Goal: Information Seeking & Learning: Learn about a topic

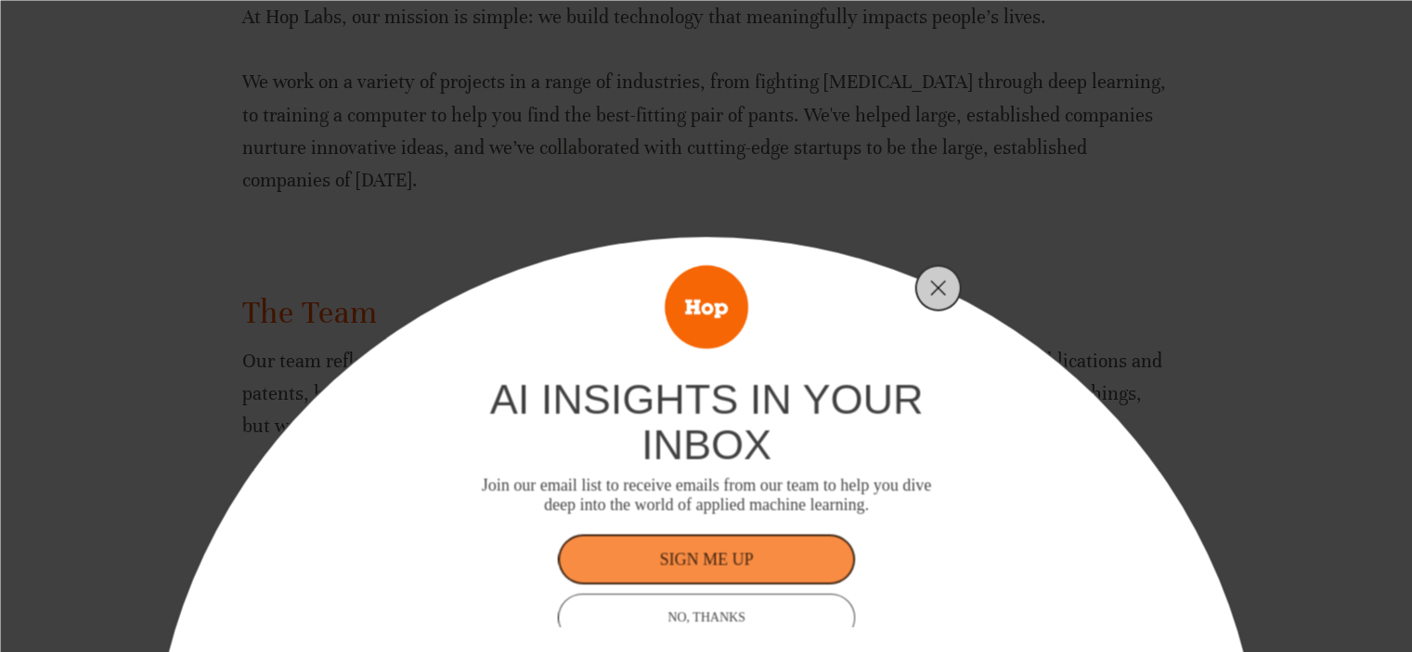
scroll to position [418, 0]
click at [804, 593] on button "NO, THANKS" at bounding box center [706, 617] width 297 height 48
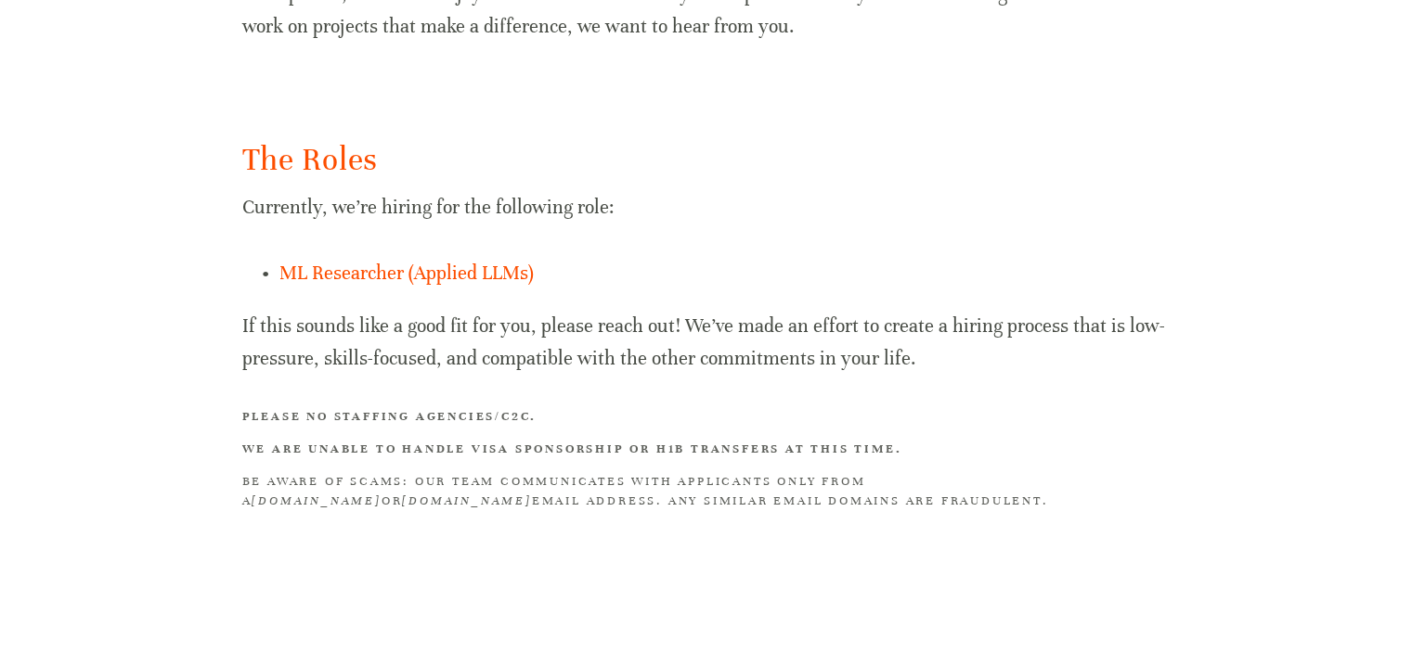
scroll to position [1247, 0]
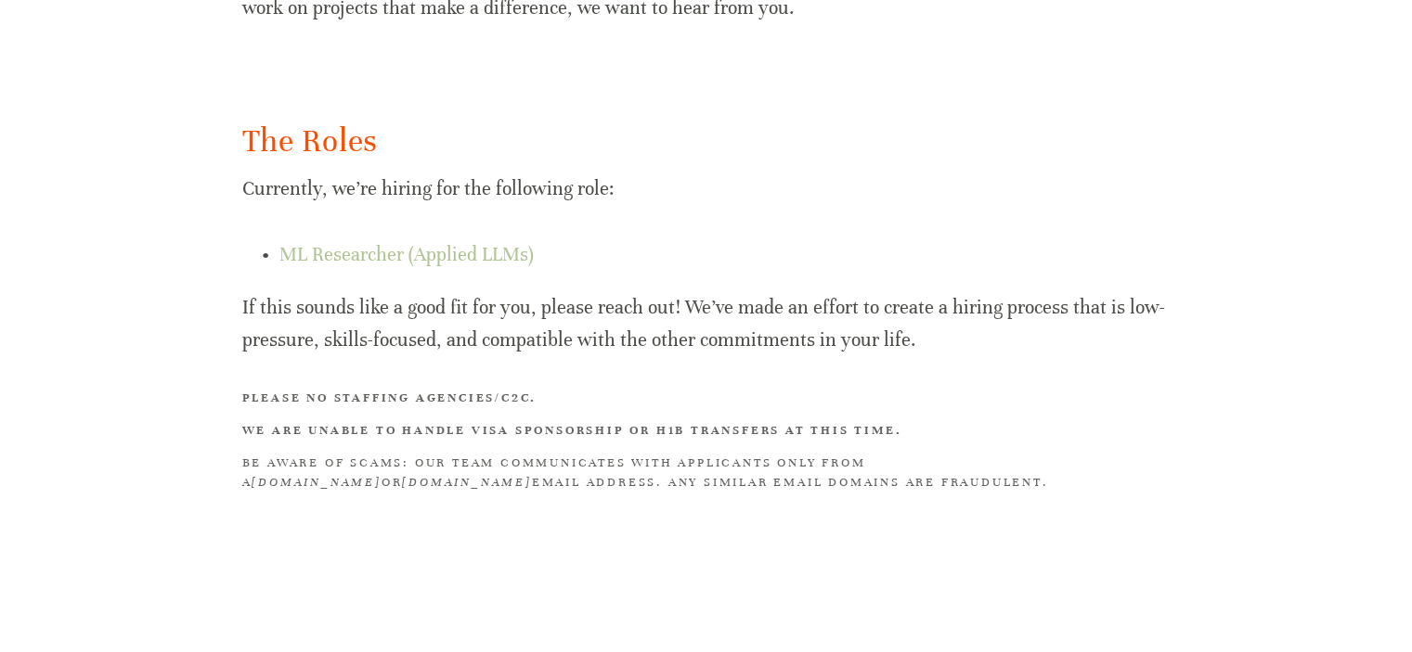
click at [490, 255] on link "ML Researcher (Applied LLMs)" at bounding box center [406, 254] width 254 height 23
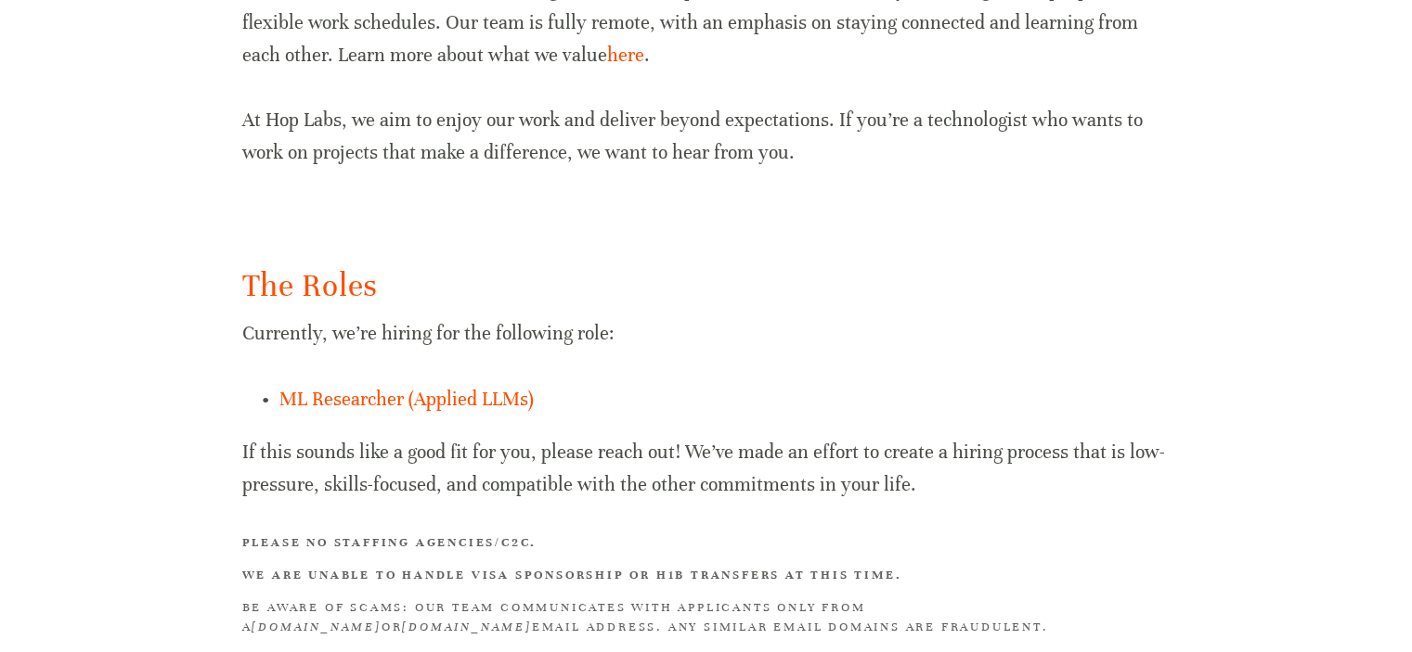
scroll to position [1094, 0]
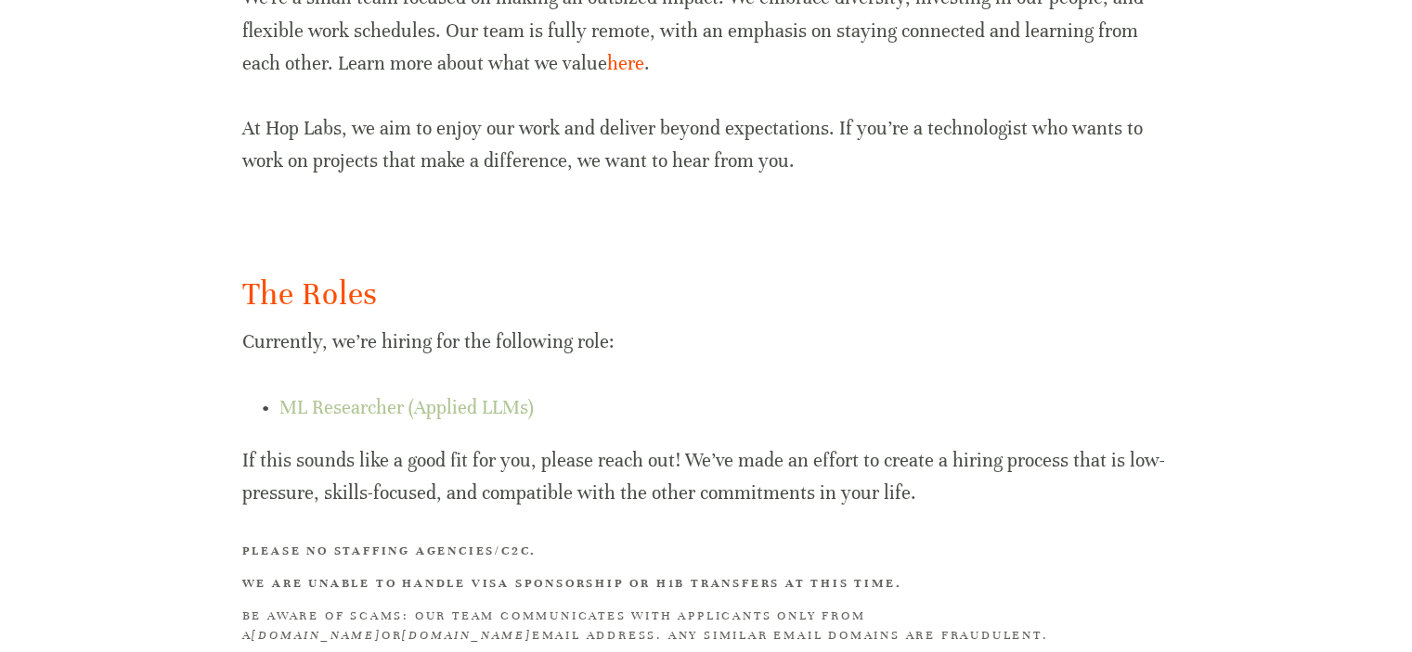
click at [496, 415] on link "ML Researcher (Applied LLMs)" at bounding box center [406, 407] width 254 height 23
click at [440, 407] on link "ML Researcher (Applied LLMs)" at bounding box center [406, 407] width 254 height 23
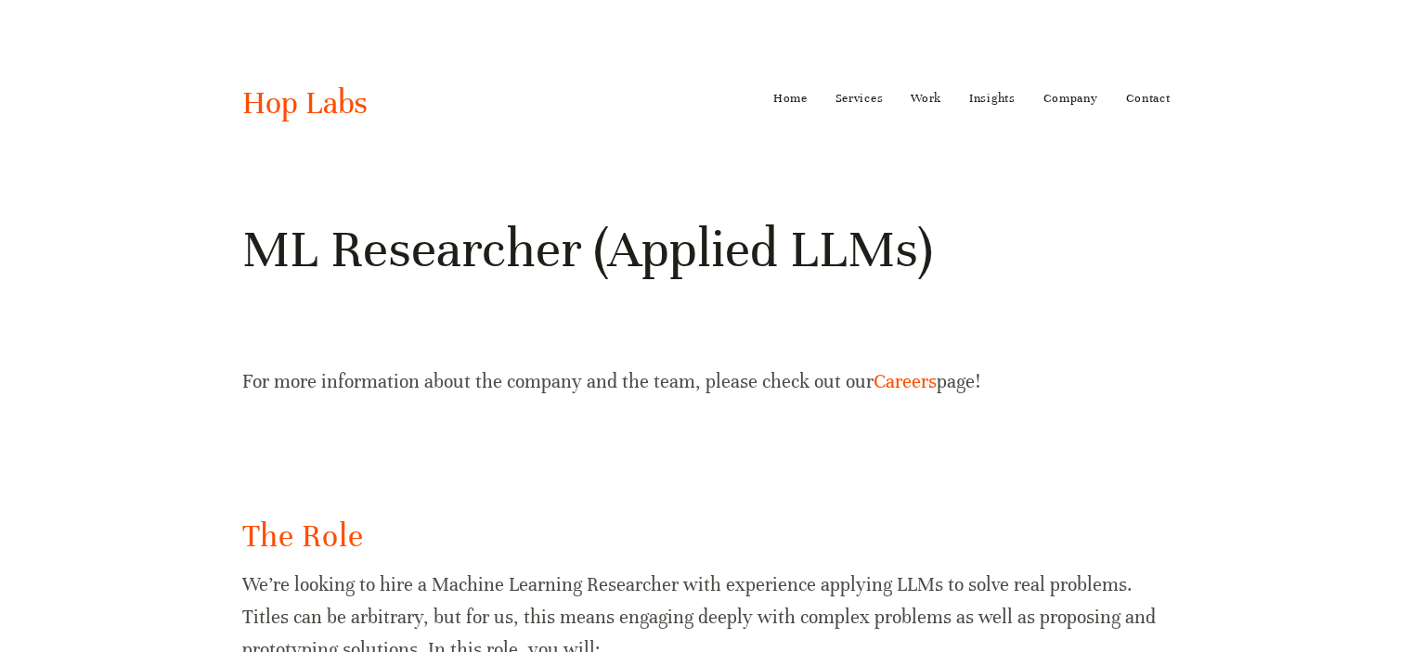
scroll to position [223, 0]
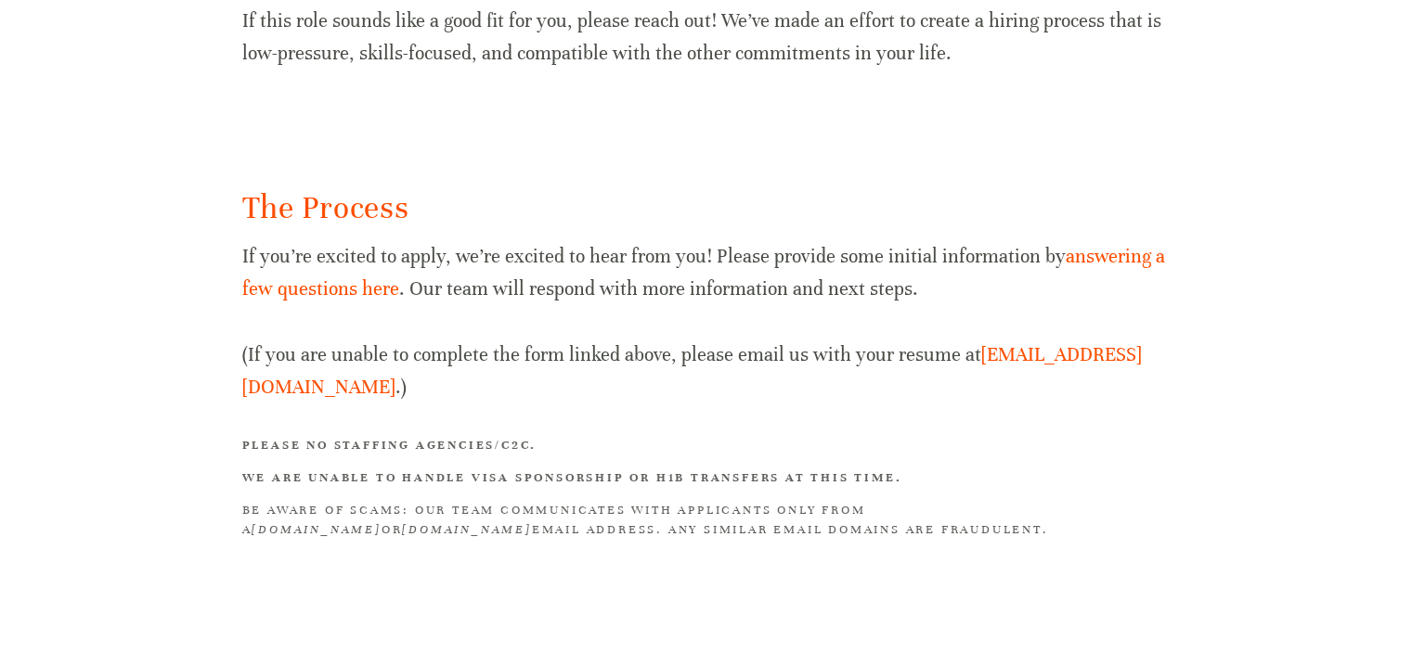
scroll to position [2093, 0]
